Goal: Transaction & Acquisition: Purchase product/service

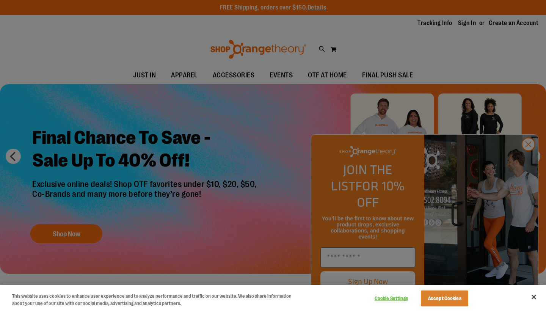
click at [534, 298] on button "Close" at bounding box center [534, 297] width 17 height 17
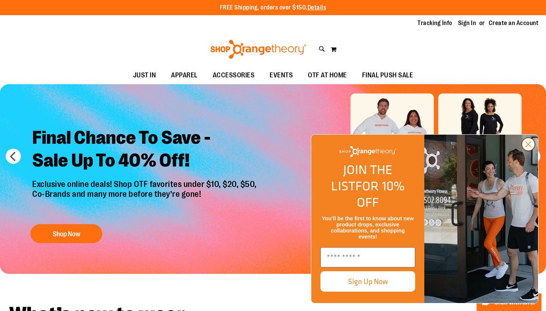
click at [531, 151] on circle "Close dialog" at bounding box center [528, 144] width 13 height 13
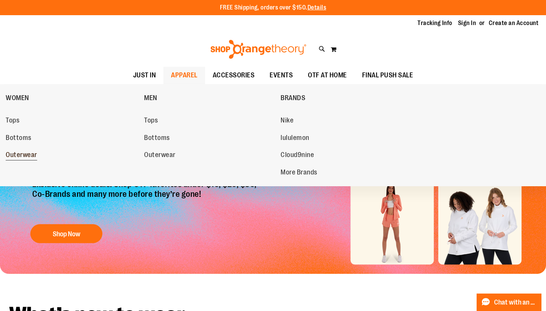
click at [36, 152] on span "Outerwear" at bounding box center [21, 155] width 31 height 9
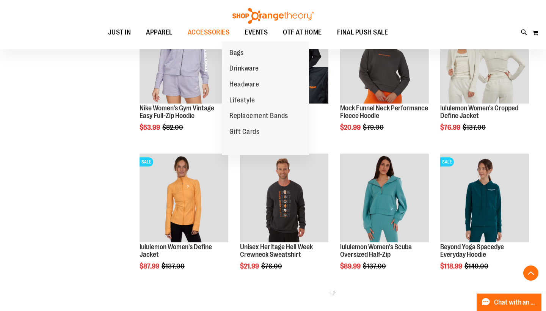
scroll to position [314, 0]
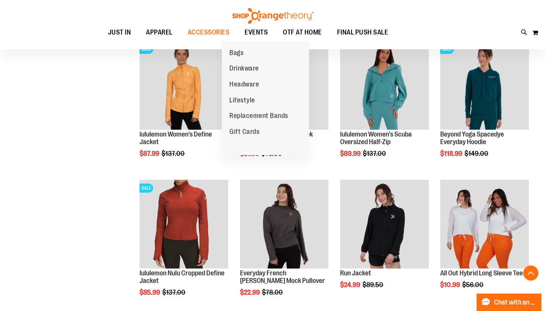
click at [91, 214] on div "**********" at bounding box center [272, 183] width 519 height 909
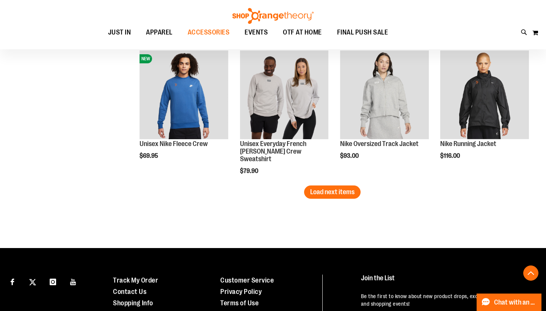
scroll to position [1222, 0]
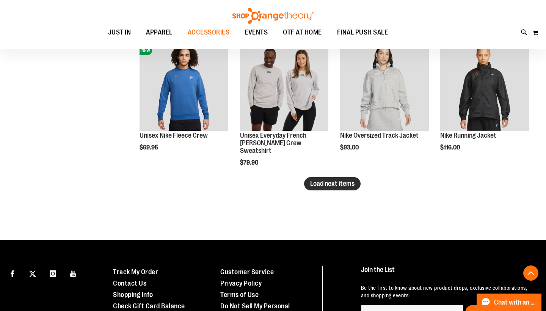
click at [341, 182] on span "Load next items" at bounding box center [332, 184] width 44 height 8
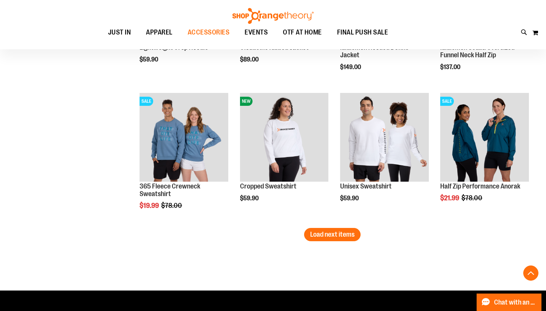
scroll to position [1591, 0]
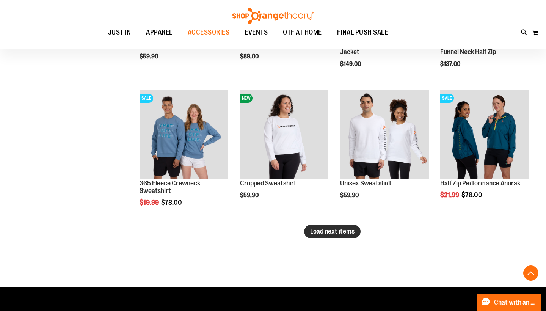
click at [335, 231] on span "Load next items" at bounding box center [332, 232] width 44 height 8
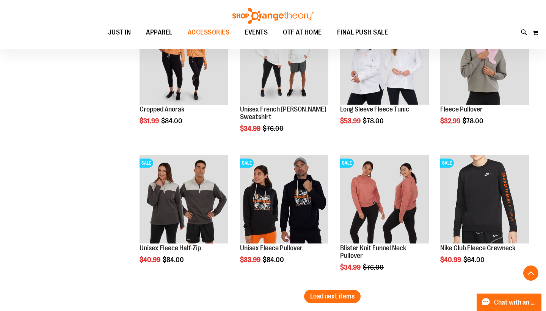
scroll to position [1996, 0]
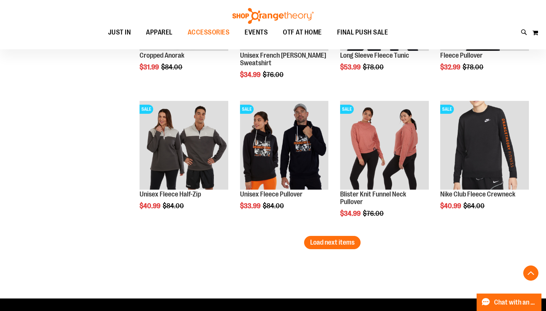
click at [335, 242] on span "Load next items" at bounding box center [332, 243] width 44 height 8
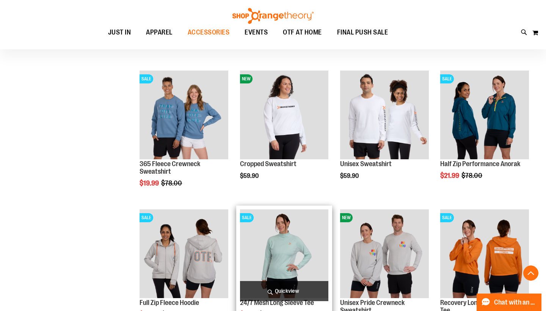
scroll to position [1639, 0]
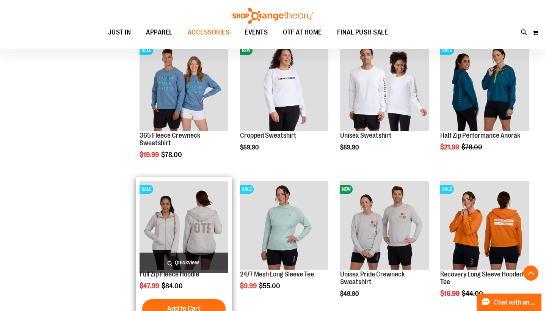
click at [179, 272] on span "Quickview" at bounding box center [184, 263] width 89 height 20
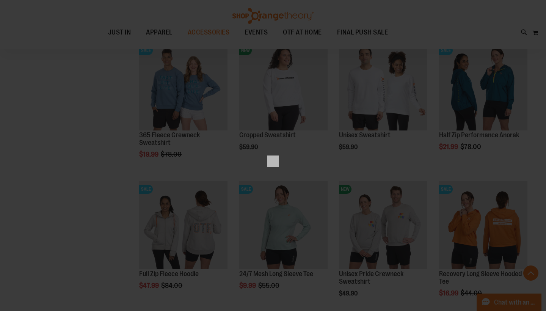
scroll to position [0, 0]
